Goal: Task Accomplishment & Management: Manage account settings

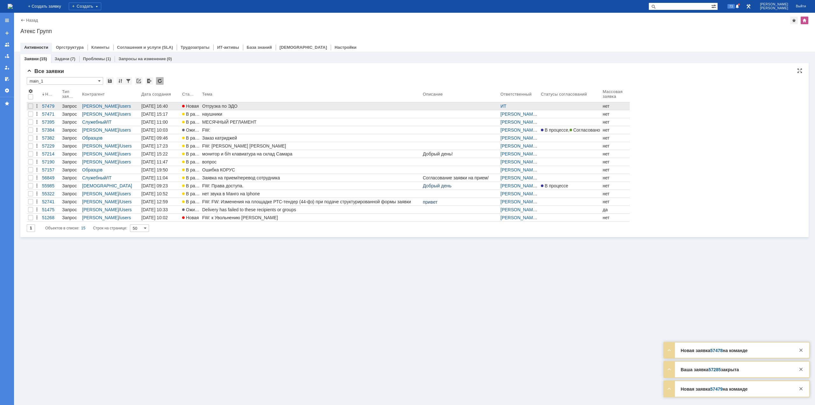
click at [212, 103] on div "Отгрузка по ЭДО" at bounding box center [311, 105] width 218 height 5
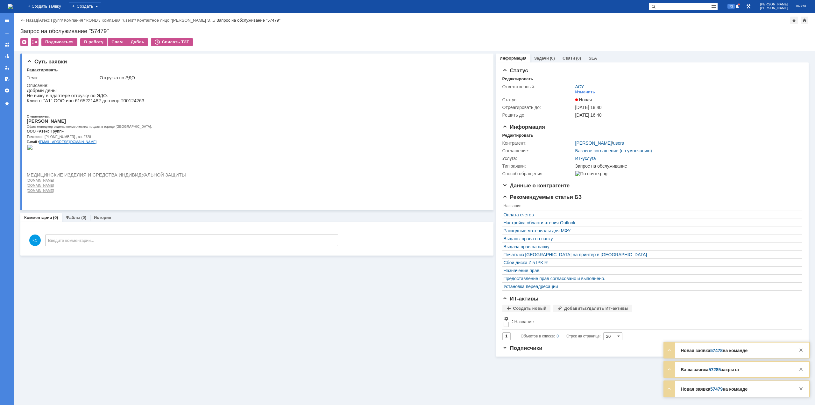
click at [13, 4] on img at bounding box center [10, 6] width 5 height 5
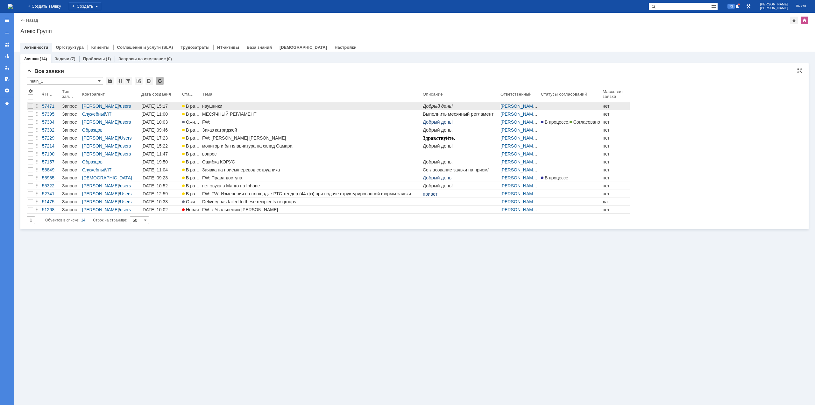
click at [296, 107] on div "наушники" at bounding box center [311, 105] width 218 height 5
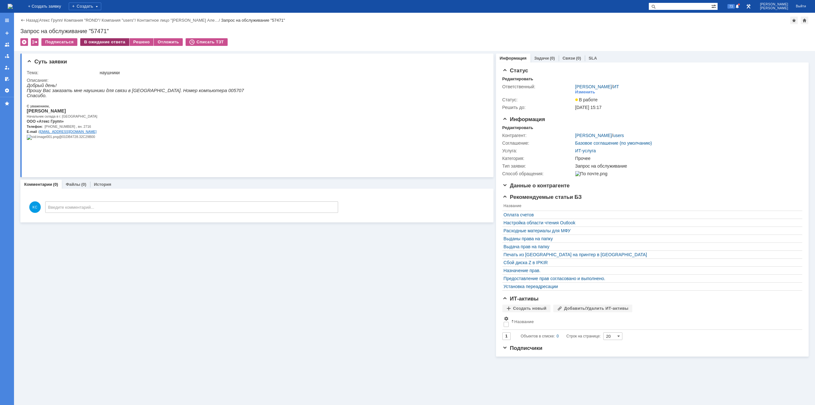
click at [103, 43] on div "В ожидание ответа" at bounding box center [104, 42] width 49 height 8
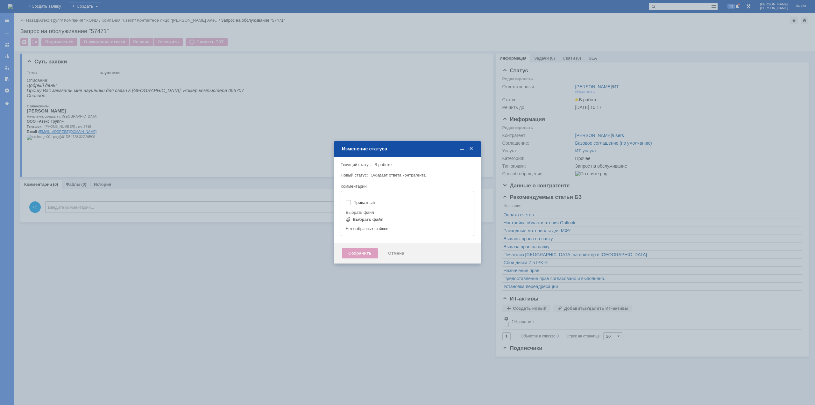
type input "[не указано]"
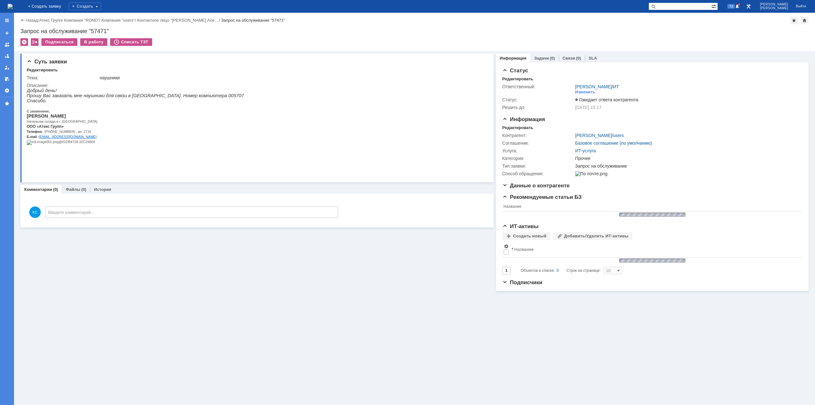
click at [13, 9] on img at bounding box center [10, 6] width 5 height 5
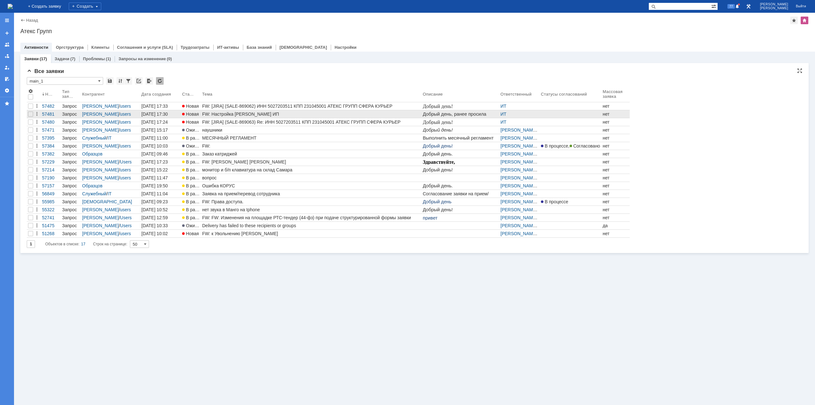
click at [264, 114] on div "FW: Настройка [PERSON_NAME] ИП" at bounding box center [311, 113] width 218 height 5
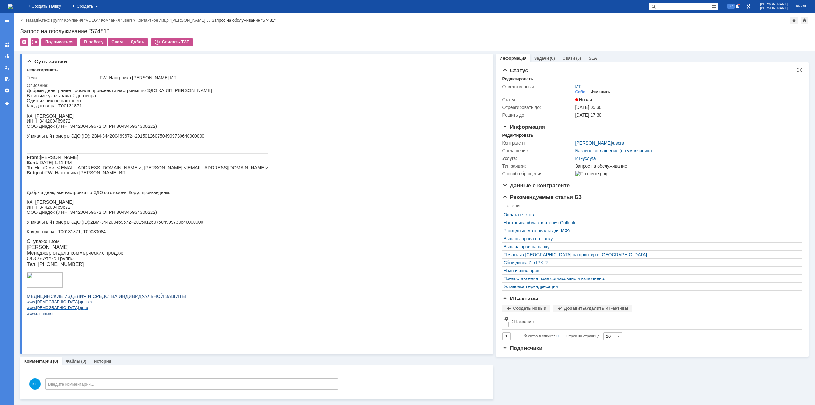
click at [603, 91] on div "Изменить" at bounding box center [600, 91] width 20 height 5
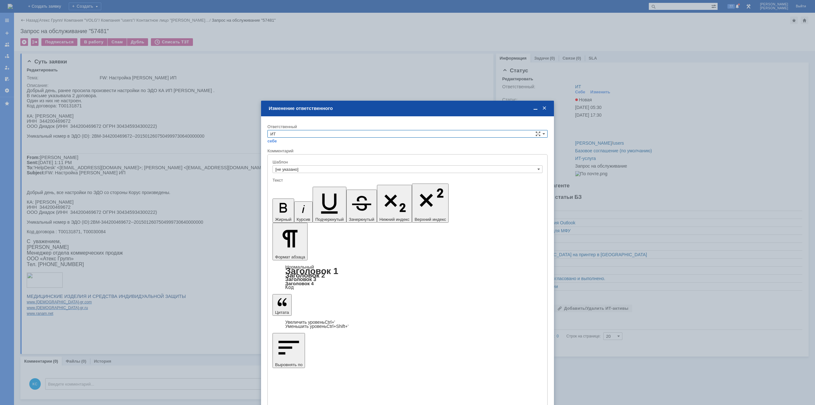
click at [357, 135] on input "ИТ" at bounding box center [407, 134] width 280 height 8
click at [292, 187] on span "АСУ" at bounding box center [407, 186] width 274 height 5
type input "АСУ"
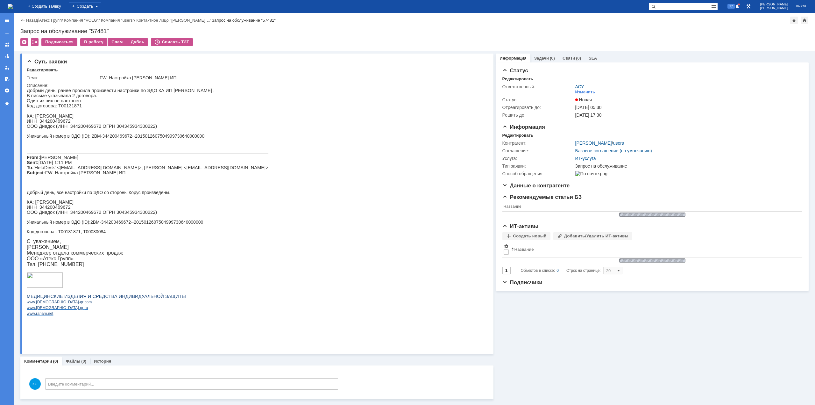
click at [13, 7] on img at bounding box center [10, 6] width 5 height 5
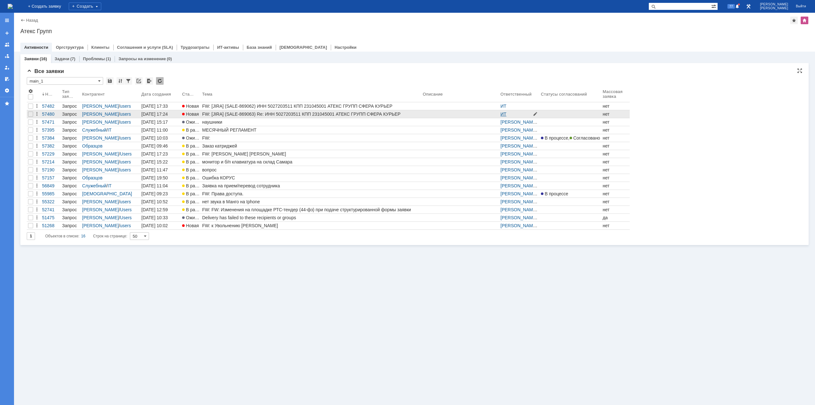
click at [502, 115] on link "ИТ" at bounding box center [503, 113] width 6 height 5
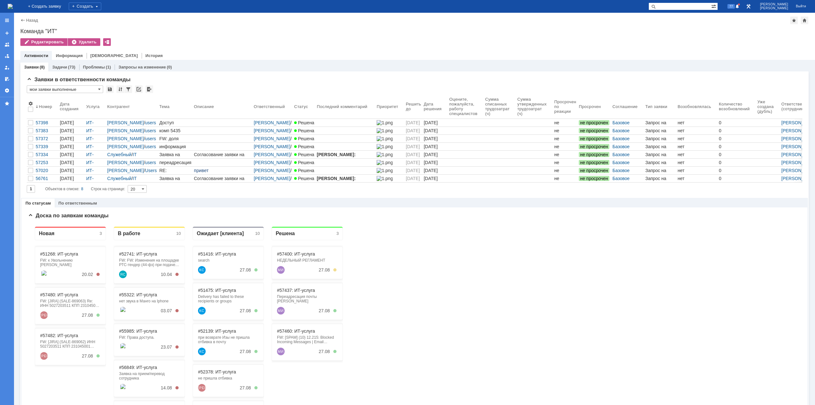
click at [13, 5] on img at bounding box center [10, 6] width 5 height 5
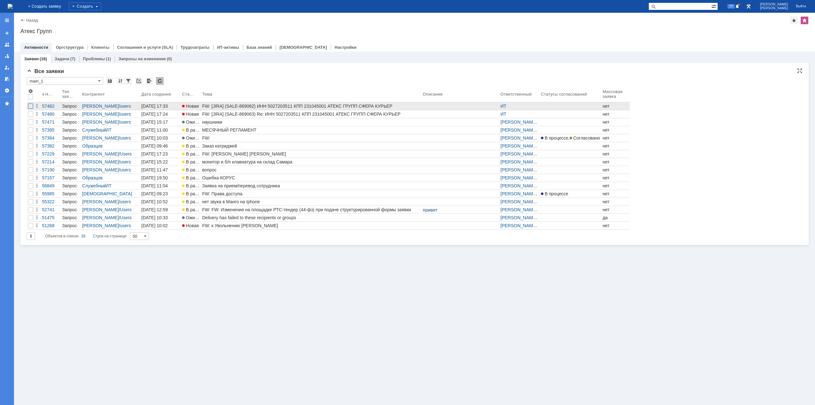
click at [31, 107] on div at bounding box center [30, 105] width 5 height 5
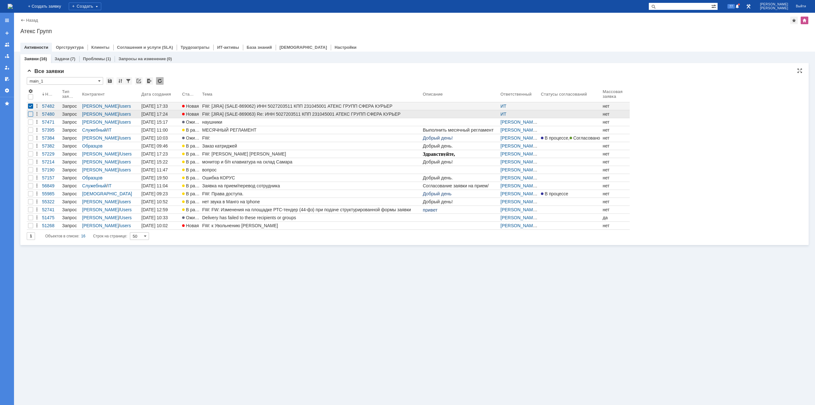
click at [31, 115] on div at bounding box center [30, 113] width 5 height 5
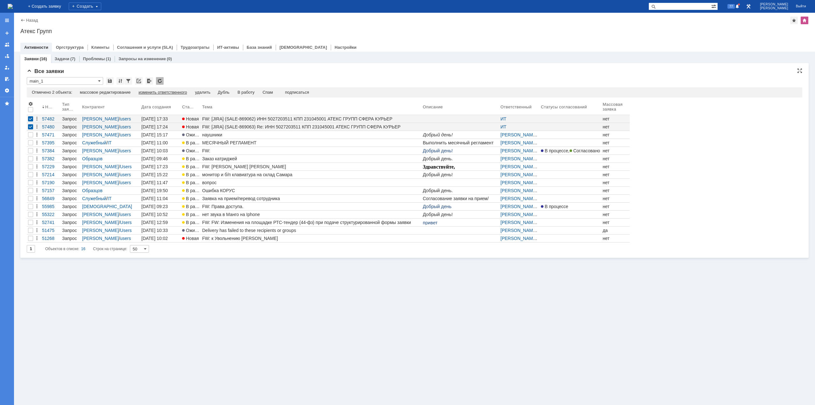
click at [163, 93] on div "изменить ответственного" at bounding box center [162, 92] width 48 height 5
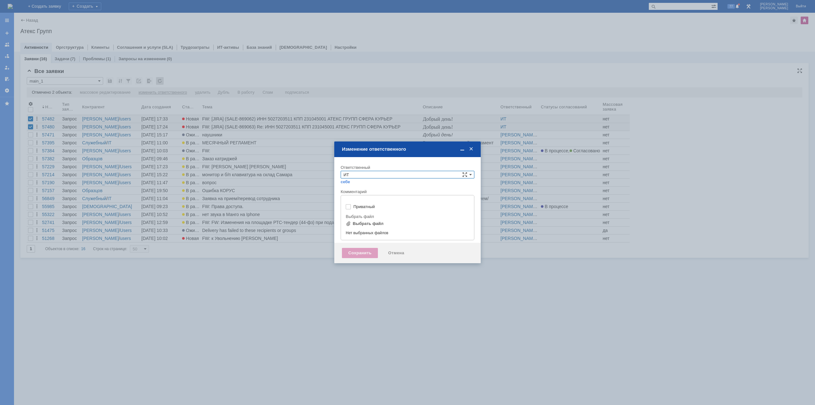
type input "[не указано]"
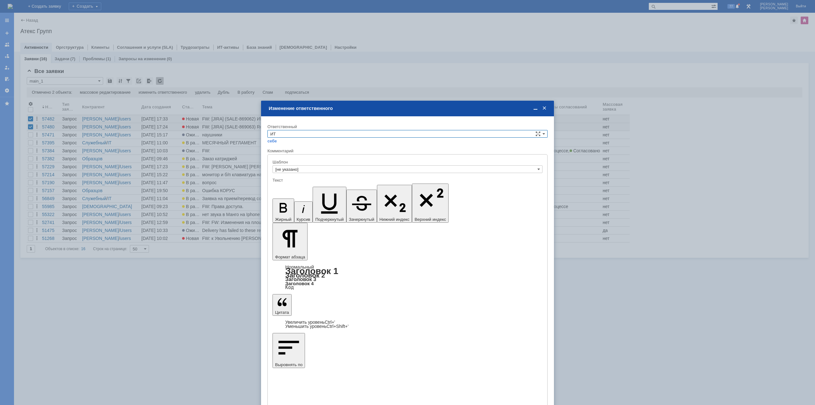
click at [292, 139] on div "ИТ себе своей команде" at bounding box center [407, 137] width 280 height 14
click at [294, 135] on input "ИТ" at bounding box center [407, 134] width 280 height 8
click at [286, 150] on span "АСУ" at bounding box center [407, 149] width 274 height 5
type input "АСУ"
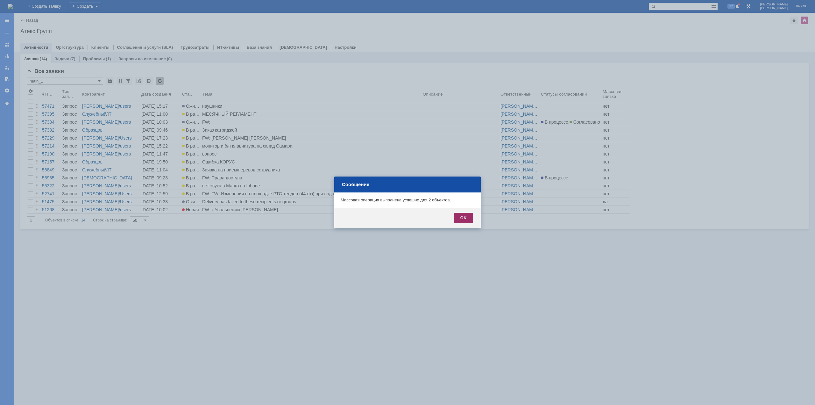
click at [467, 218] on div "OK" at bounding box center [463, 218] width 19 height 10
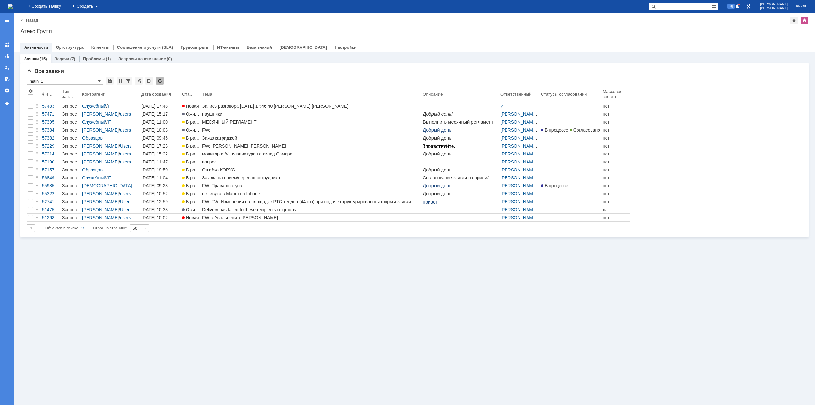
click at [268, 310] on div "Заявки (15) Задачи (7) Проблемы (1) Запросы на изменение (0) Все заявки * main_…" at bounding box center [414, 228] width 801 height 353
